Goal: Information Seeking & Learning: Learn about a topic

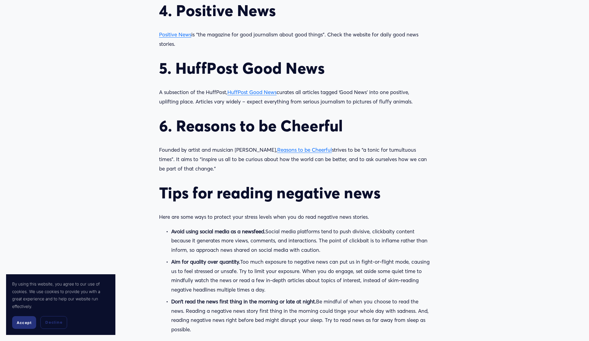
scroll to position [822, 0]
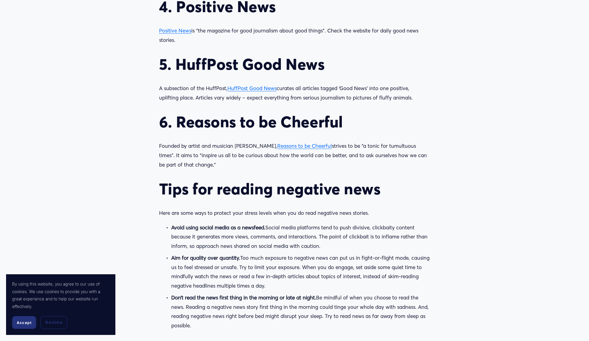
click at [25, 324] on span "Accept" at bounding box center [24, 322] width 15 height 5
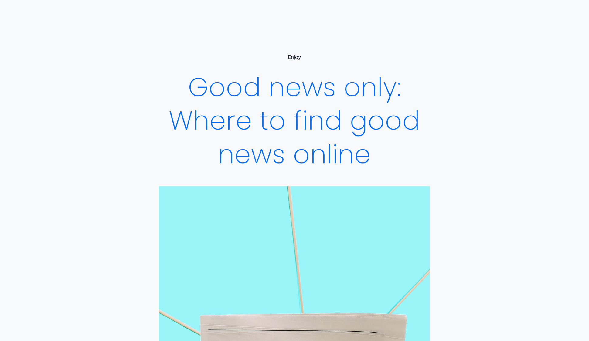
scroll to position [0, 0]
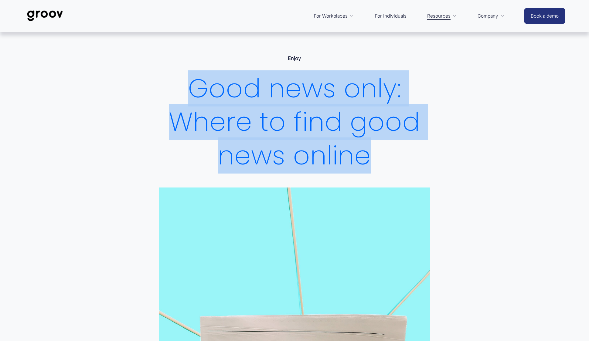
drag, startPoint x: 188, startPoint y: 85, endPoint x: 368, endPoint y: 158, distance: 194.3
click at [368, 158] on h1 "Good news only: Where to find good news online" at bounding box center [294, 122] width 271 height 101
copy h1 "Good news only: Where to find good news online"
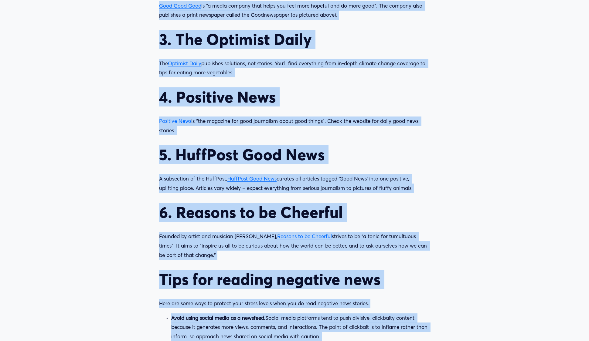
scroll to position [861, 0]
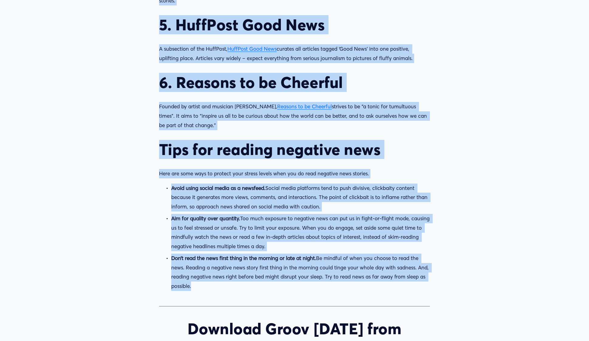
drag, startPoint x: 131, startPoint y: 158, endPoint x: 171, endPoint y: 294, distance: 141.2
copy div "Lor Ipsumdolorsit am Cons Adip Elit Seddo’e temp inci utla et dol magna aliq en…"
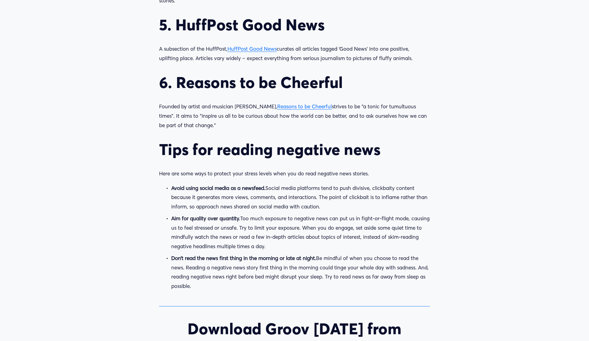
drag, startPoint x: 329, startPoint y: 25, endPoint x: 439, endPoint y: 44, distance: 111.3
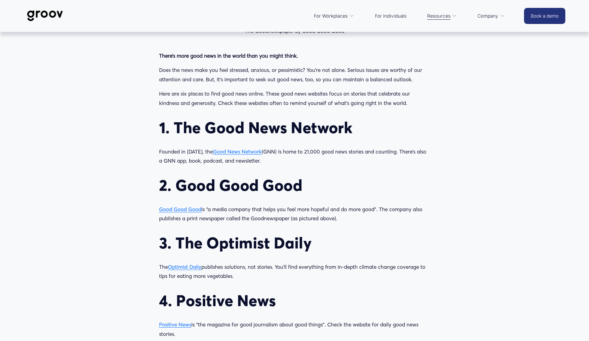
scroll to position [528, 0]
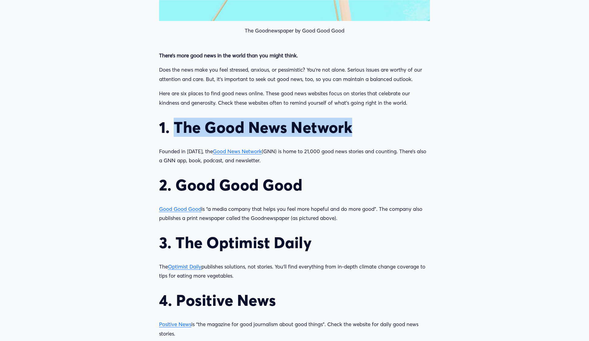
drag, startPoint x: 353, startPoint y: 130, endPoint x: 173, endPoint y: 125, distance: 179.7
click at [173, 125] on h2 "1. The Good News Network" at bounding box center [294, 127] width 271 height 19
copy div "The Good News Network Founded in [DATE], the Good News Network (GNN) is home to…"
click at [45, 70] on article "Good news only: Where to find good news online Enjoy [DATE] Written By [PERSON_…" at bounding box center [294, 137] width 589 height 1266
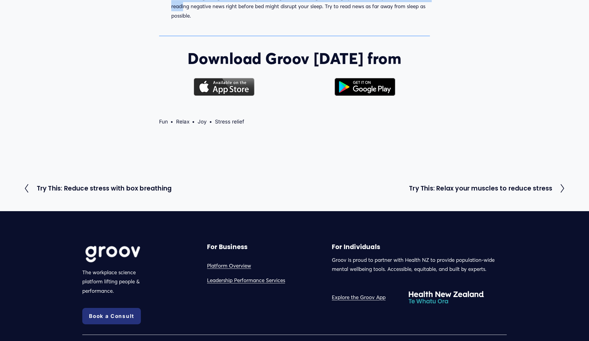
scroll to position [1026, 0]
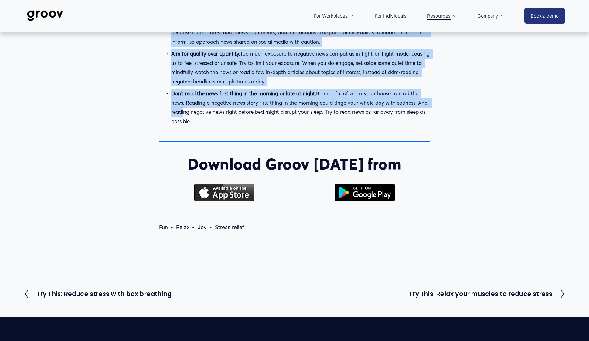
drag, startPoint x: 145, startPoint y: 212, endPoint x: 198, endPoint y: 118, distance: 107.3
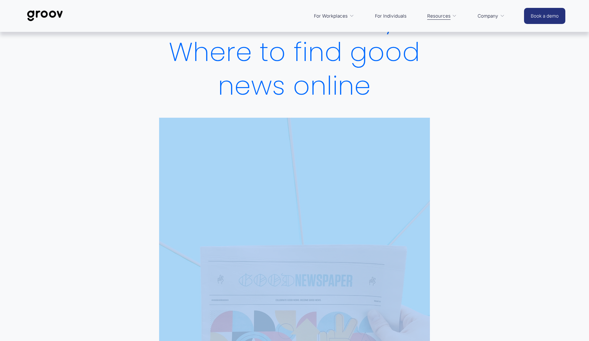
scroll to position [0, 0]
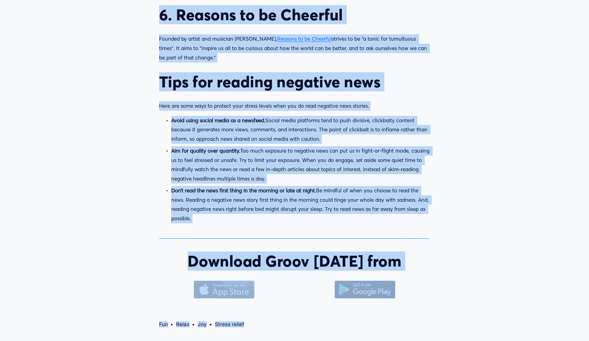
scroll to position [944, 0]
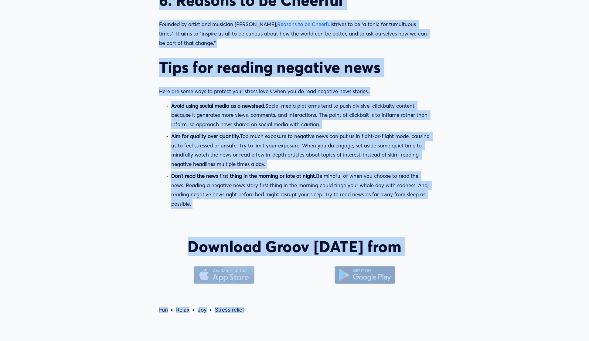
drag, startPoint x: 144, startPoint y: 157, endPoint x: 269, endPoint y: 208, distance: 134.5
copy div "1. Lor Ipsu Dolo Sitamet Consect ad 2631, eli Sedd Eius Tempori (UTL) et dolo m…"
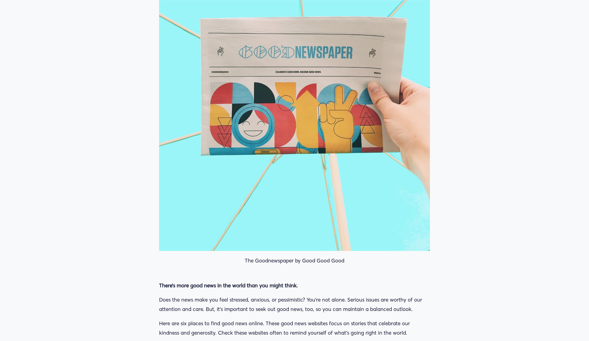
scroll to position [298, 0]
